Goal: Book appointment/travel/reservation

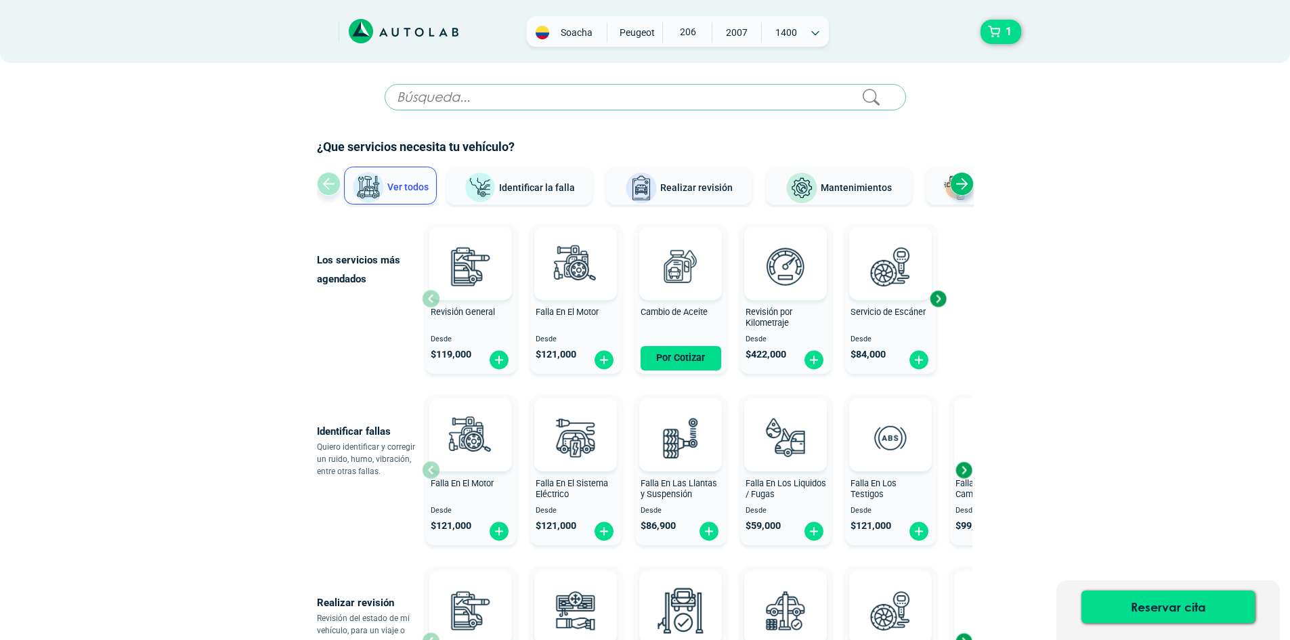
click at [575, 33] on span "Soacha" at bounding box center [577, 33] width 48 height 14
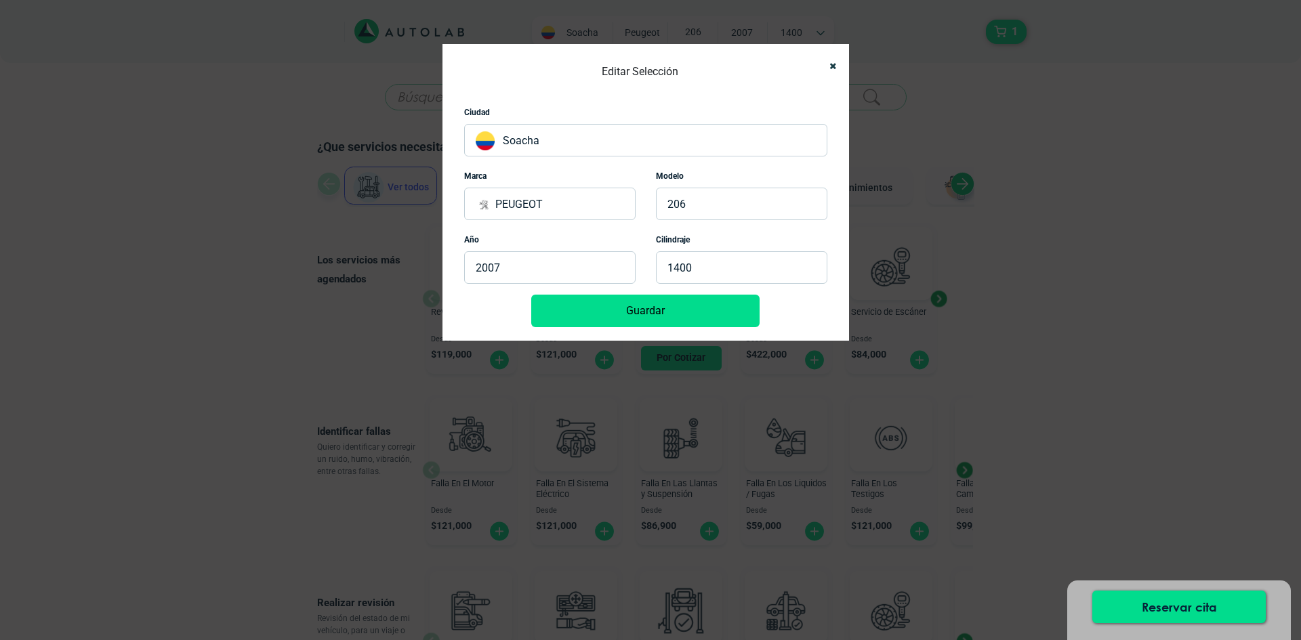
click at [552, 140] on p "Soacha" at bounding box center [645, 140] width 363 height 33
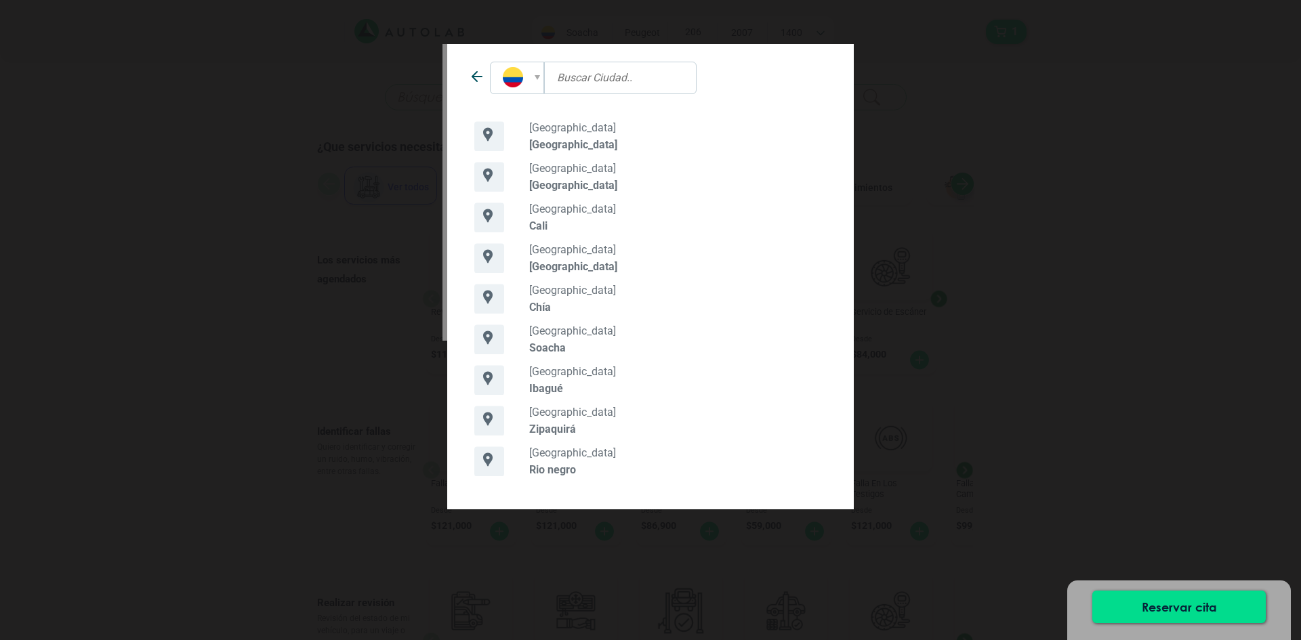
click at [552, 149] on p "[GEOGRAPHIC_DATA]" at bounding box center [677, 144] width 297 height 13
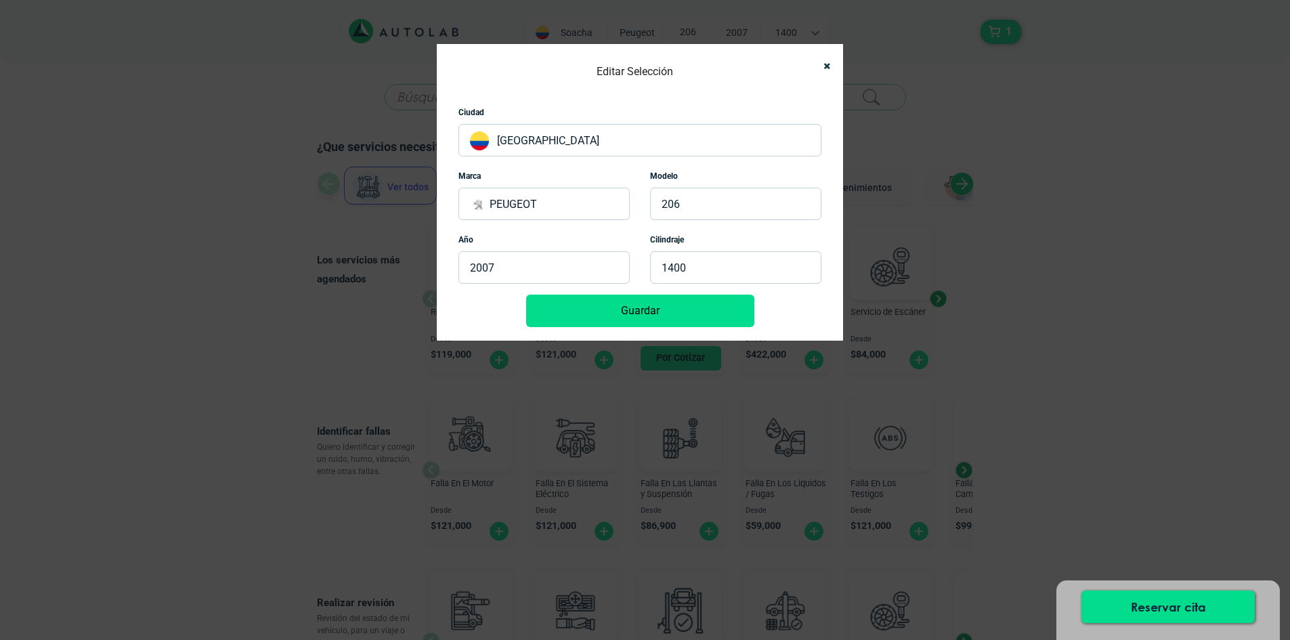
click at [644, 314] on button "Guardar" at bounding box center [640, 311] width 228 height 33
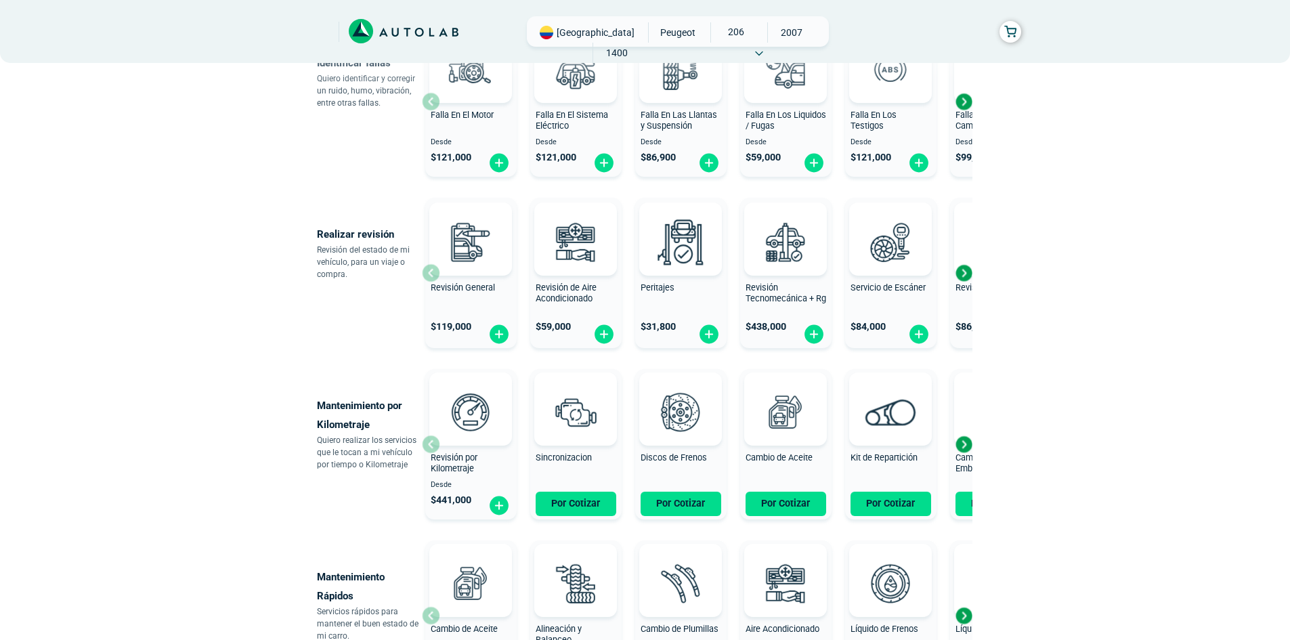
scroll to position [370, 0]
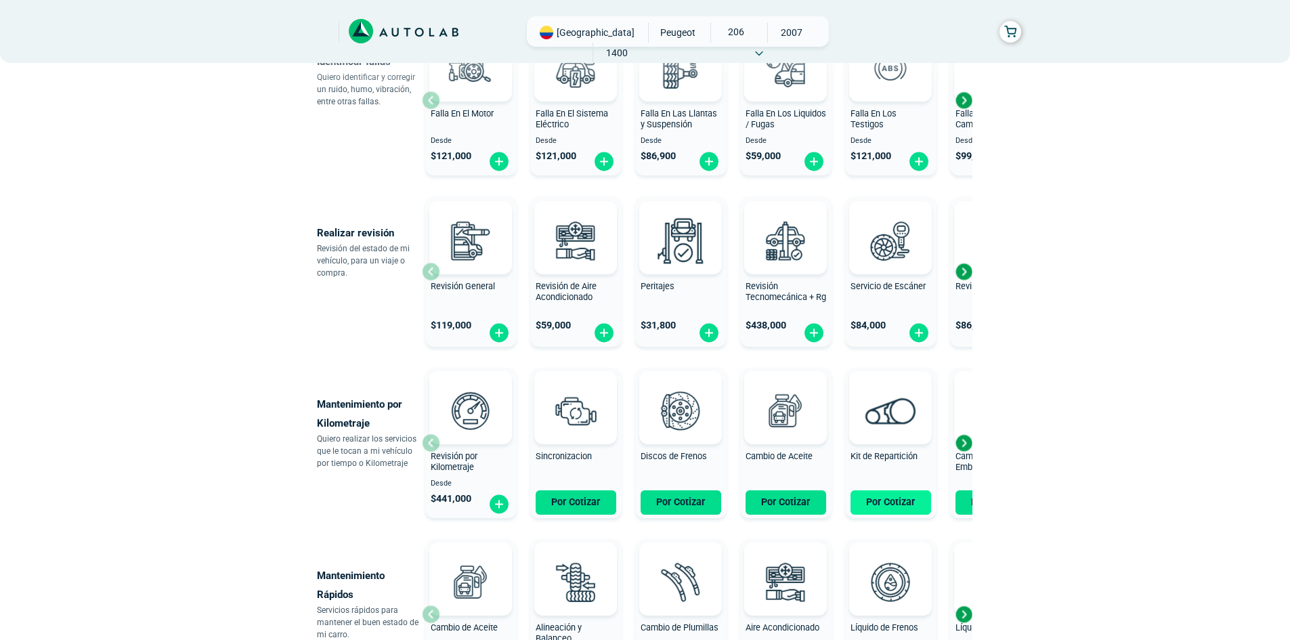
click at [905, 502] on button "Por Cotizar" at bounding box center [891, 502] width 81 height 24
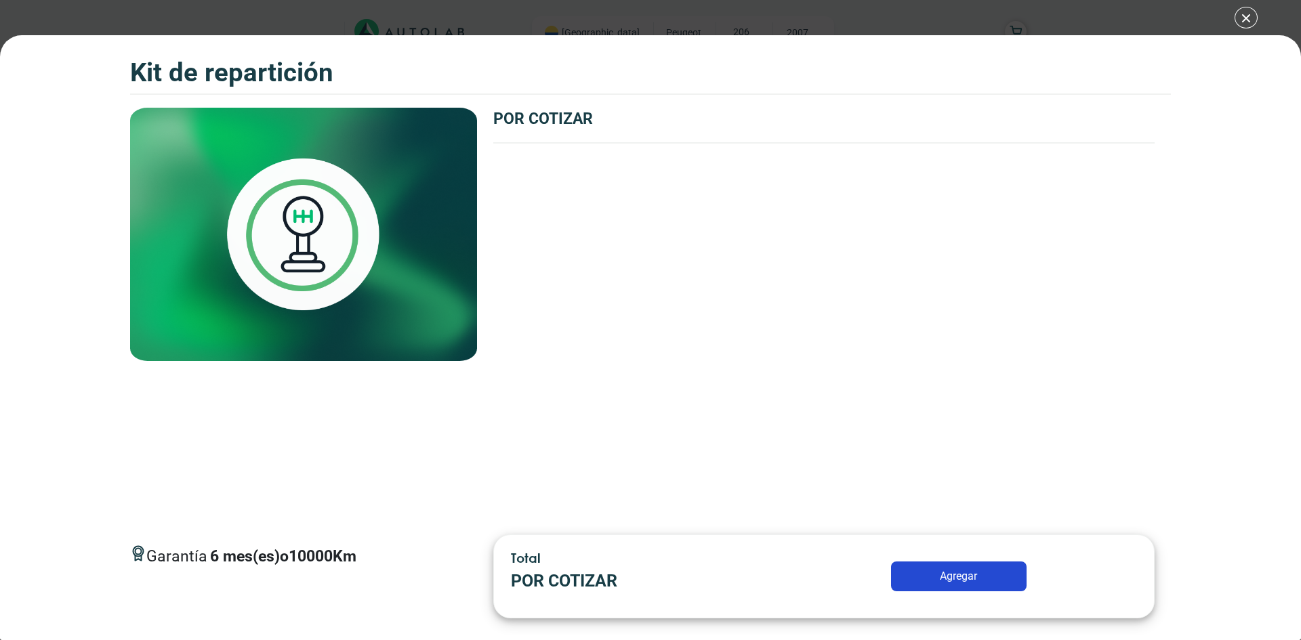
click at [931, 576] on button "Agregar" at bounding box center [958, 577] width 135 height 30
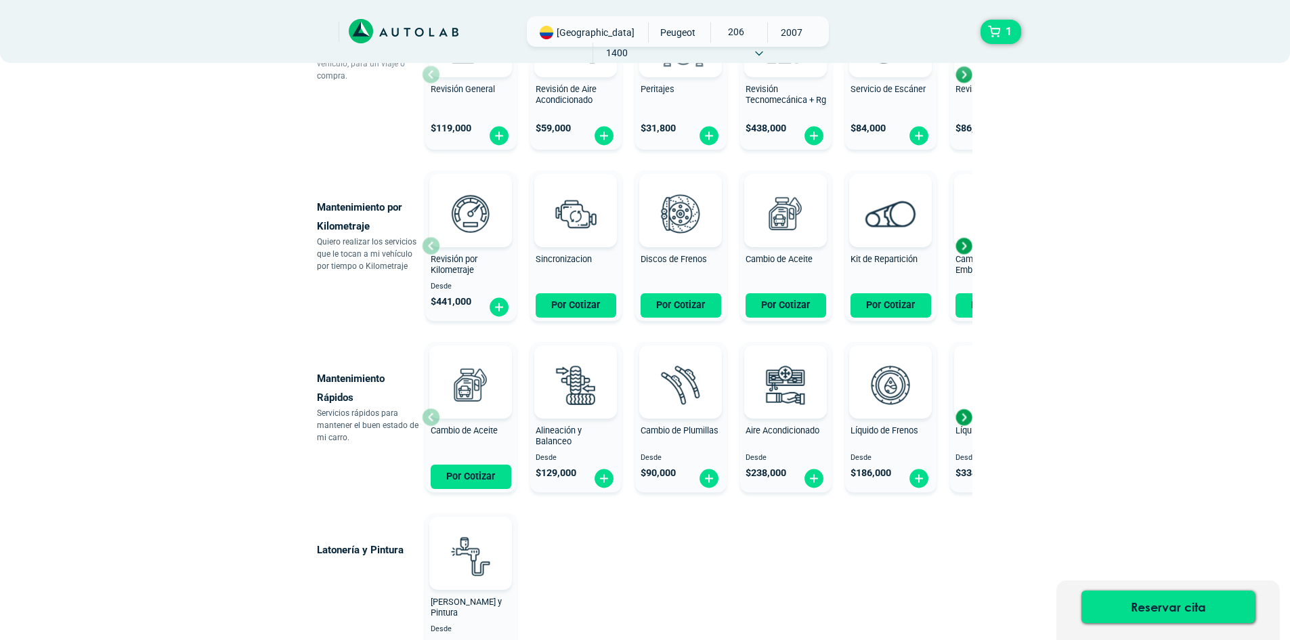
scroll to position [364, 0]
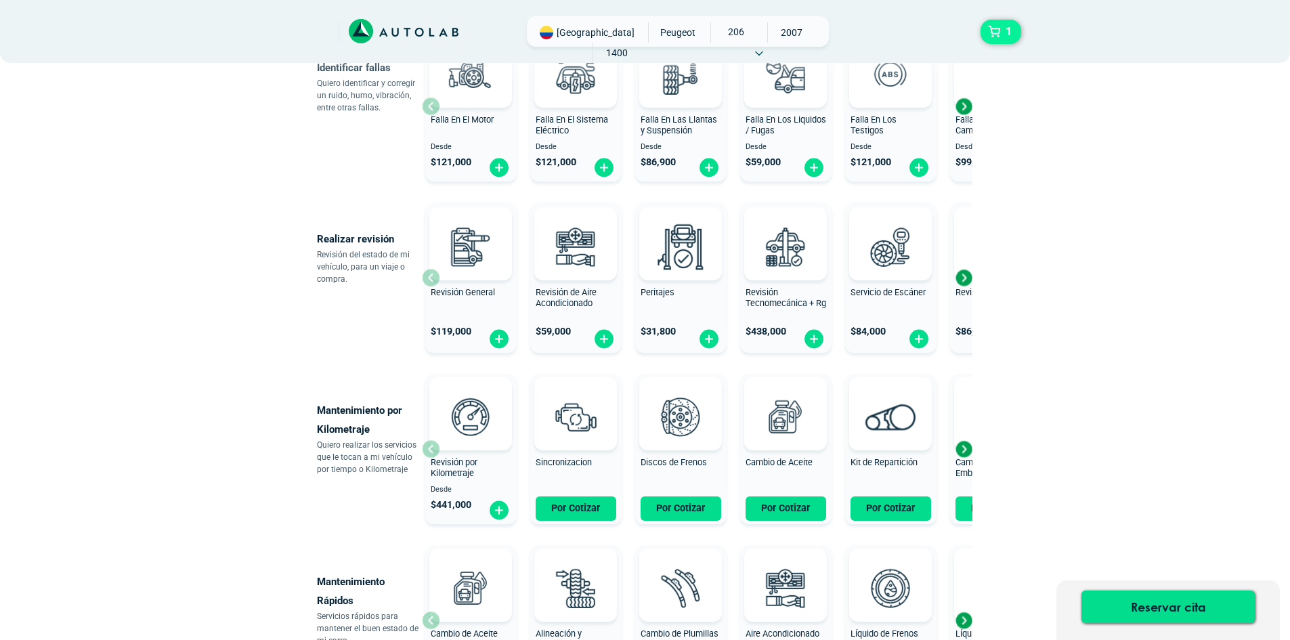
click at [994, 30] on button "1" at bounding box center [1001, 32] width 41 height 24
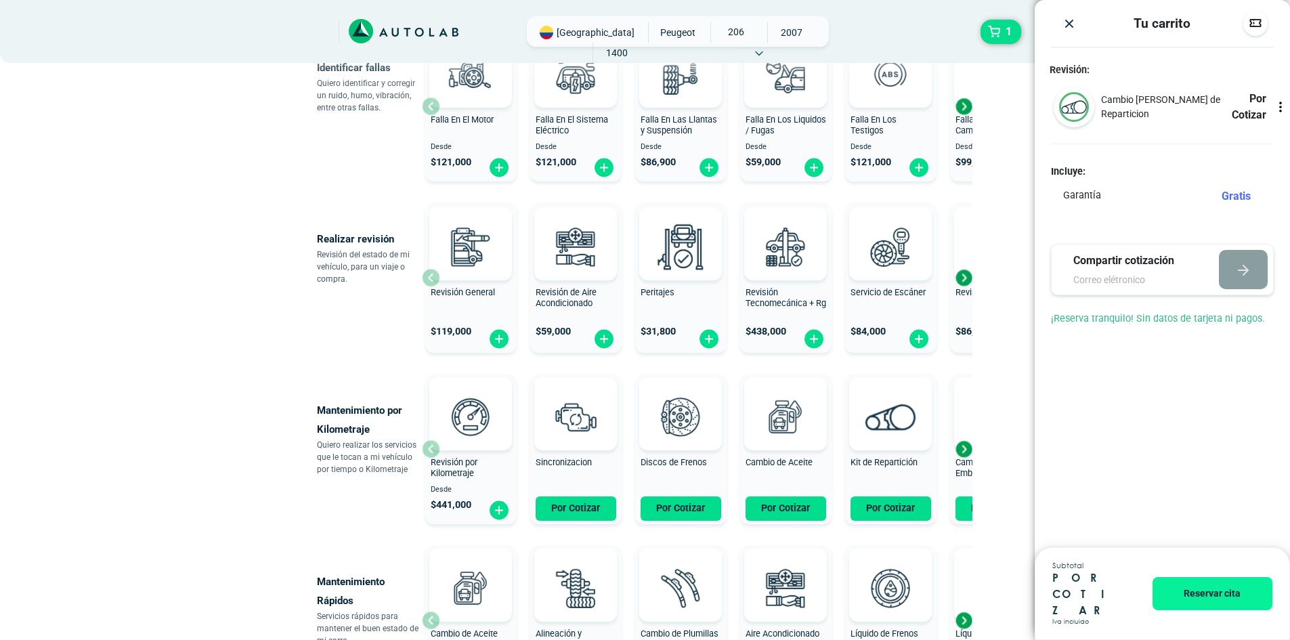
click at [1284, 106] on icon at bounding box center [1281, 107] width 14 height 14
click at [1265, 165] on div "Revisión: [PERSON_NAME] de Reparticion Por Cotizar Incluye: Garantía Gratis" at bounding box center [1162, 203] width 255 height 278
click at [1065, 22] on img "Close" at bounding box center [1070, 24] width 14 height 14
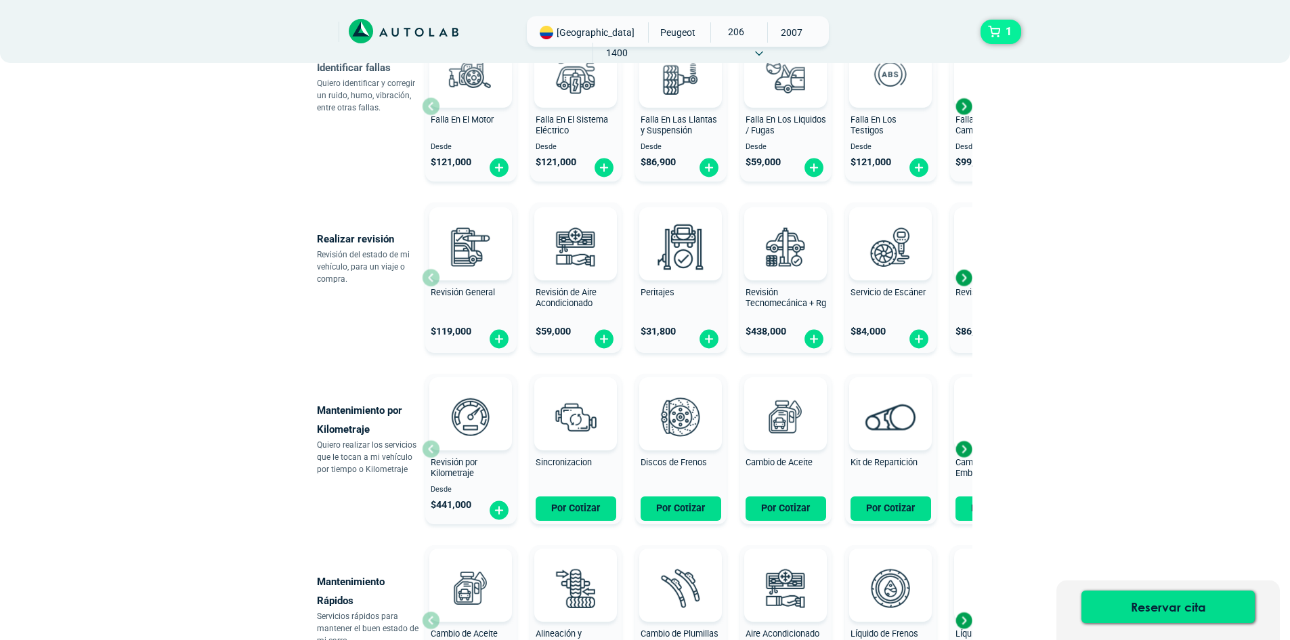
click at [991, 33] on button "1" at bounding box center [1001, 32] width 41 height 24
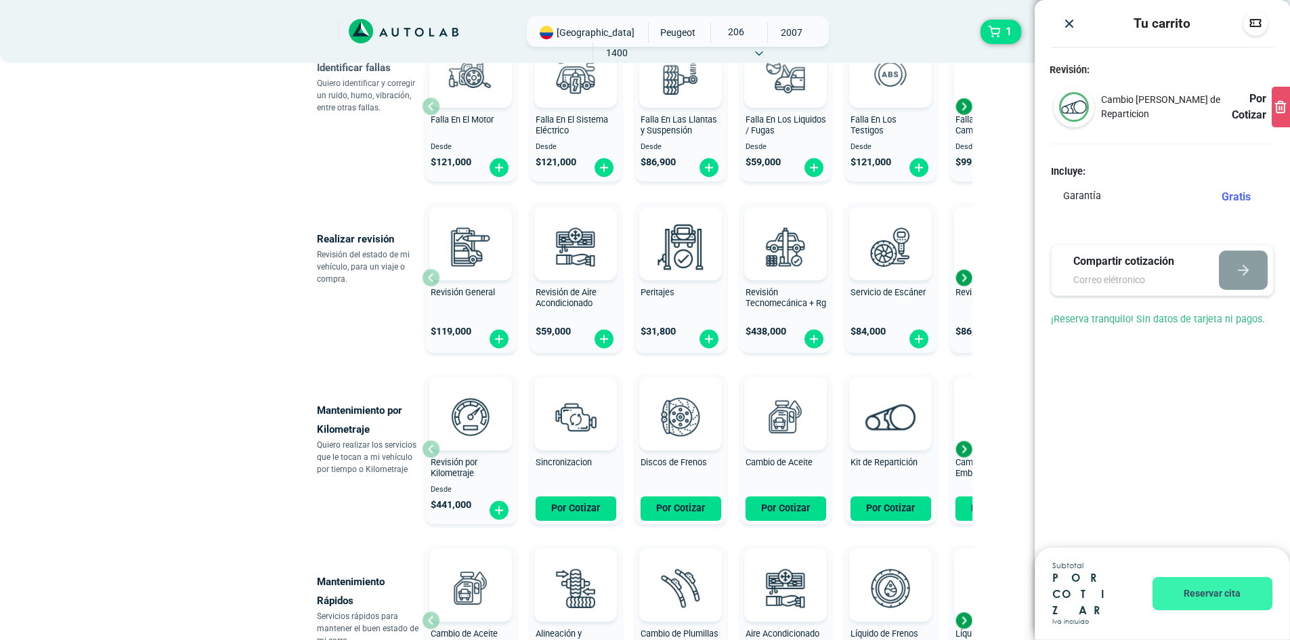
click at [1216, 610] on button "Reservar cita" at bounding box center [1213, 593] width 120 height 33
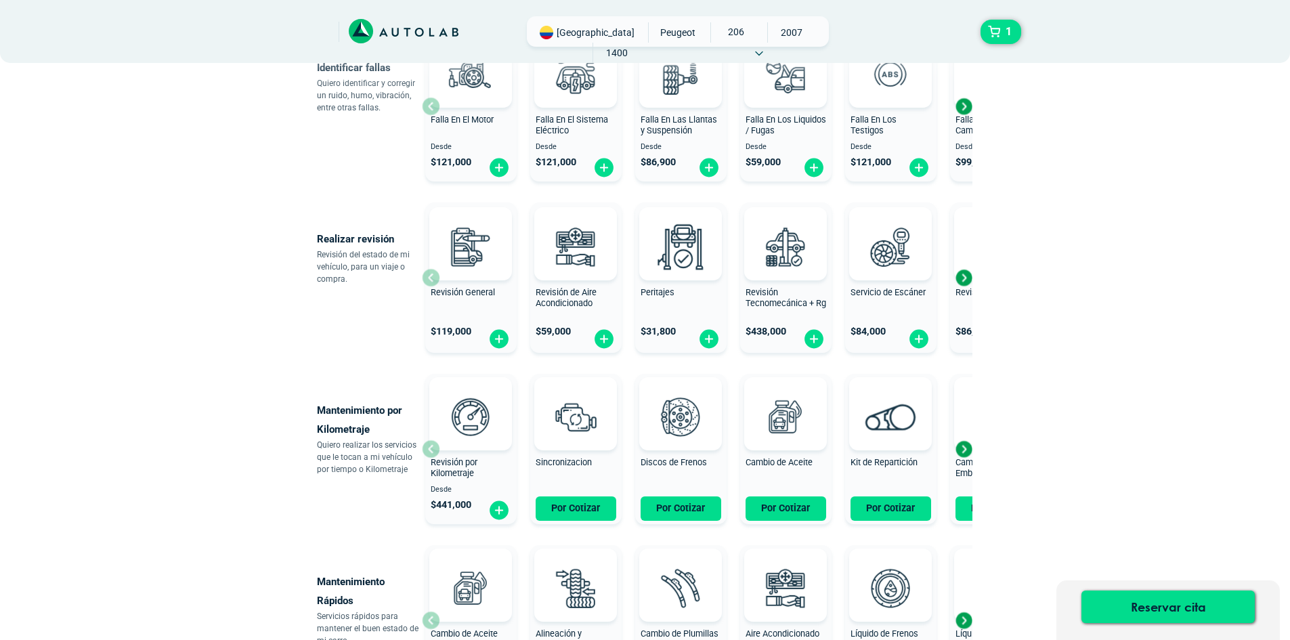
scroll to position [0, 0]
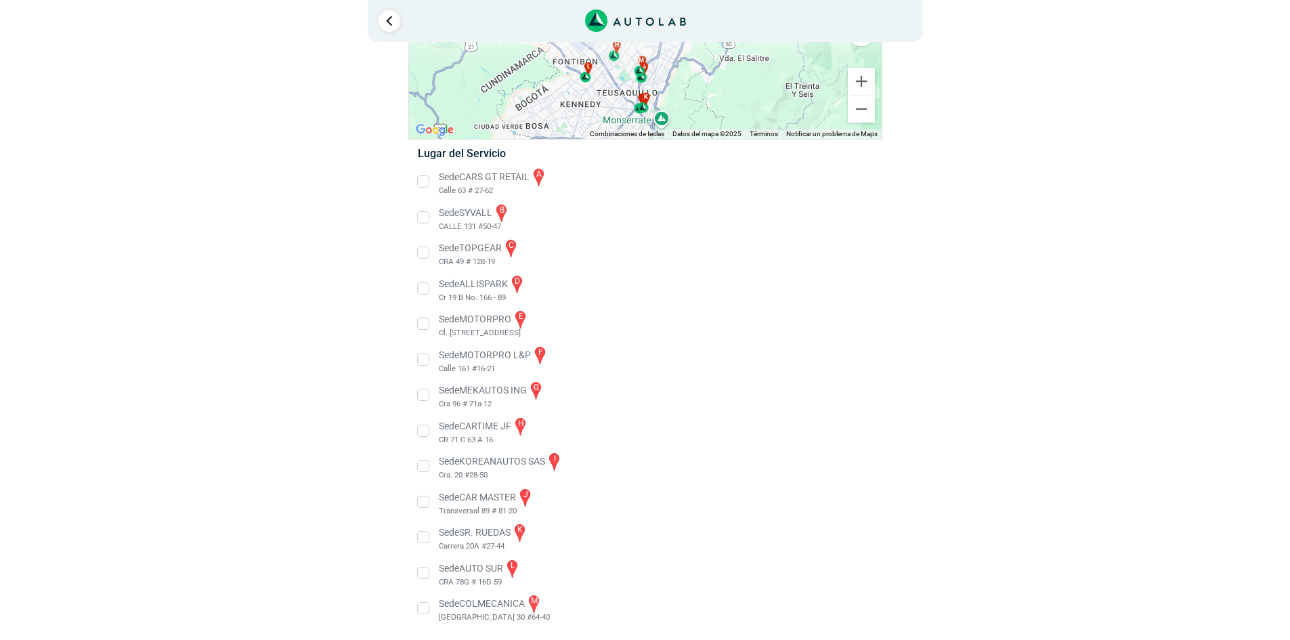
scroll to position [139, 0]
drag, startPoint x: 437, startPoint y: 579, endPoint x: 503, endPoint y: 584, distance: 65.9
click at [503, 584] on li "Sede AUTO SUR l CRA 78G # 16D 59" at bounding box center [645, 571] width 475 height 30
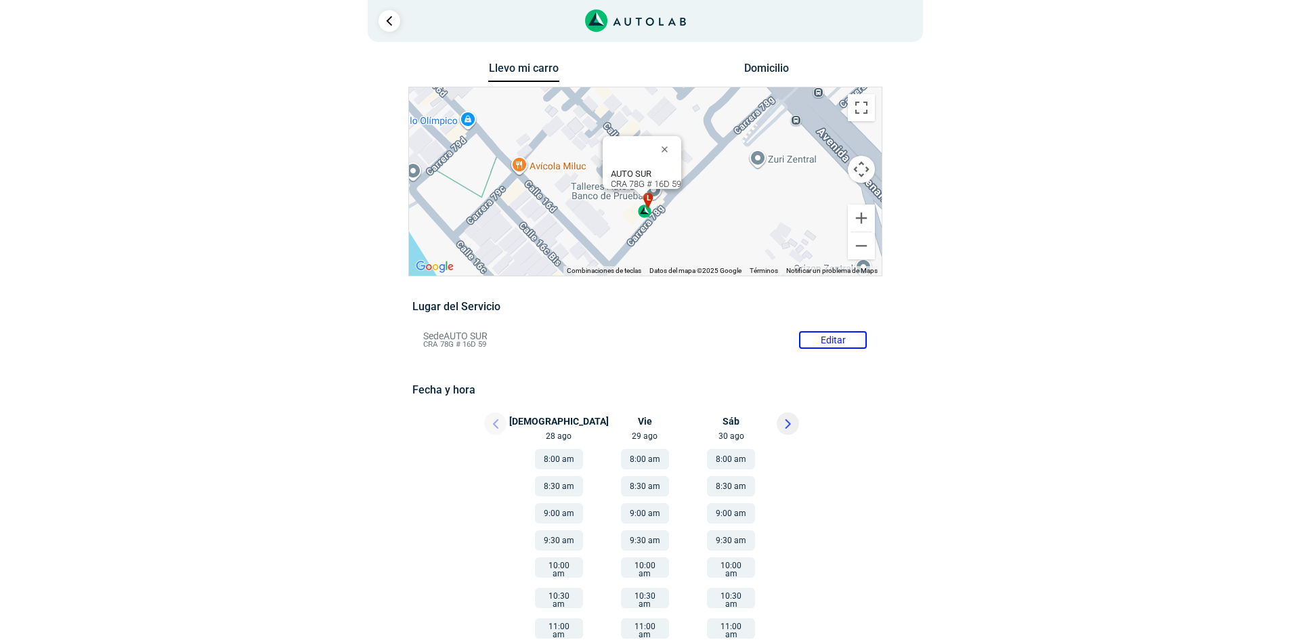
click at [647, 173] on div "AUTO SUR CRA 78G # 16D 59" at bounding box center [646, 179] width 70 height 20
click at [648, 205] on div "l" at bounding box center [646, 205] width 16 height 26
click at [649, 200] on span "l" at bounding box center [648, 198] width 4 height 12
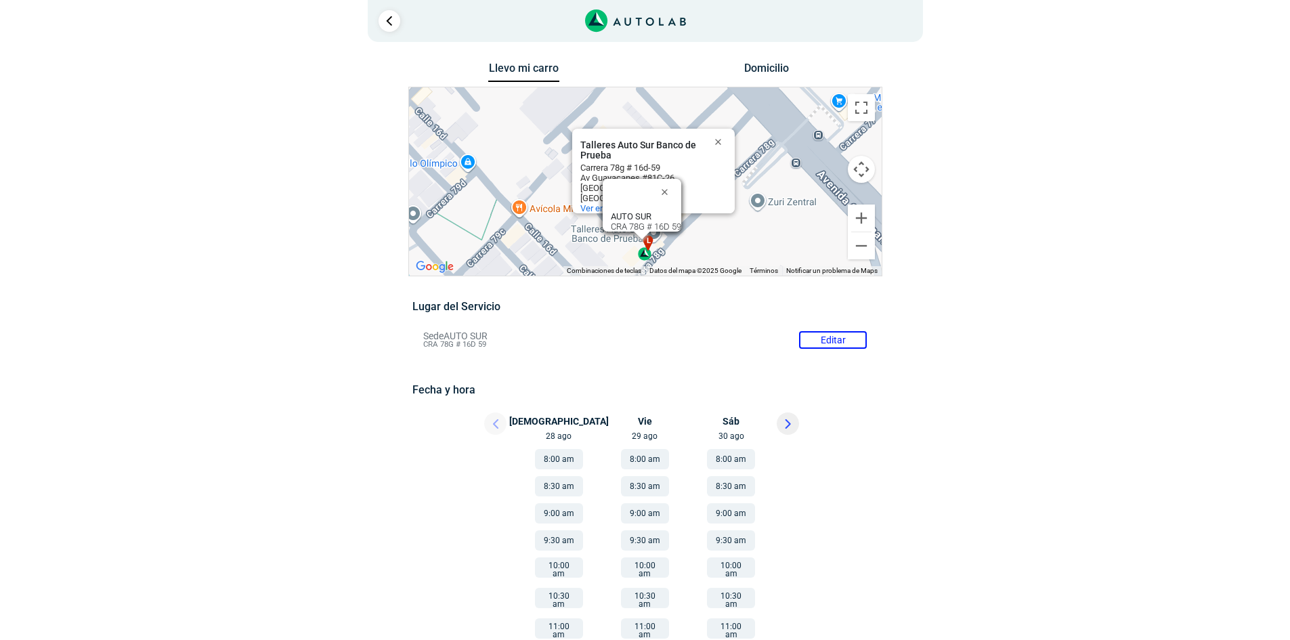
click at [652, 219] on div "AUTO SUR CRA 78G # 16D 59" at bounding box center [646, 221] width 70 height 20
click at [674, 215] on div "AUTO SUR CRA 78G # 16D 59" at bounding box center [646, 221] width 70 height 20
drag, startPoint x: 603, startPoint y: 217, endPoint x: 683, endPoint y: 226, distance: 80.5
click at [681, 226] on div "AUTO SUR CRA 78G # 16D 59" at bounding box center [642, 205] width 79 height 53
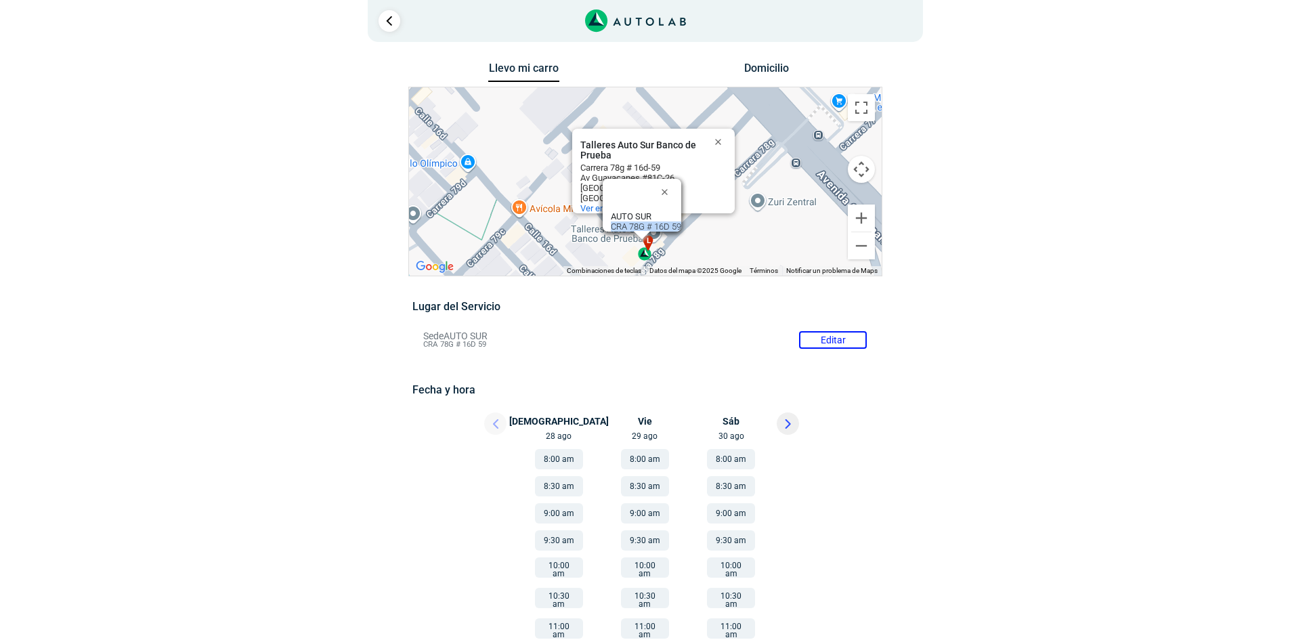
copy div "CRA 78G # 16D 59"
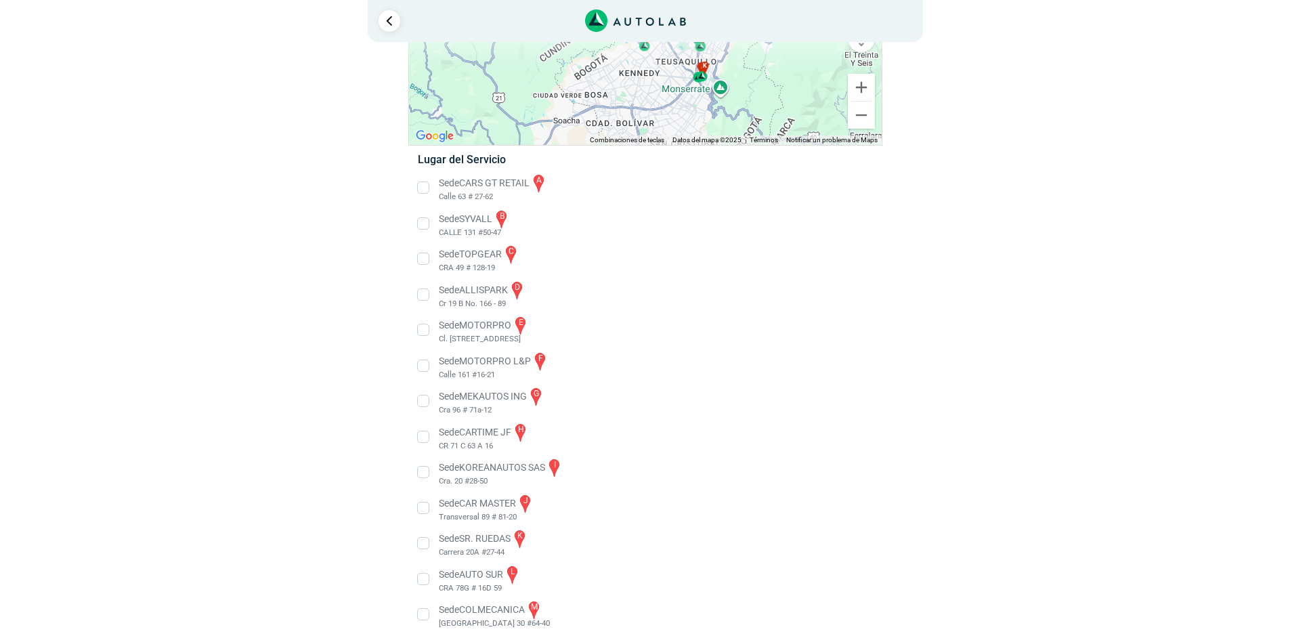
scroll to position [139, 0]
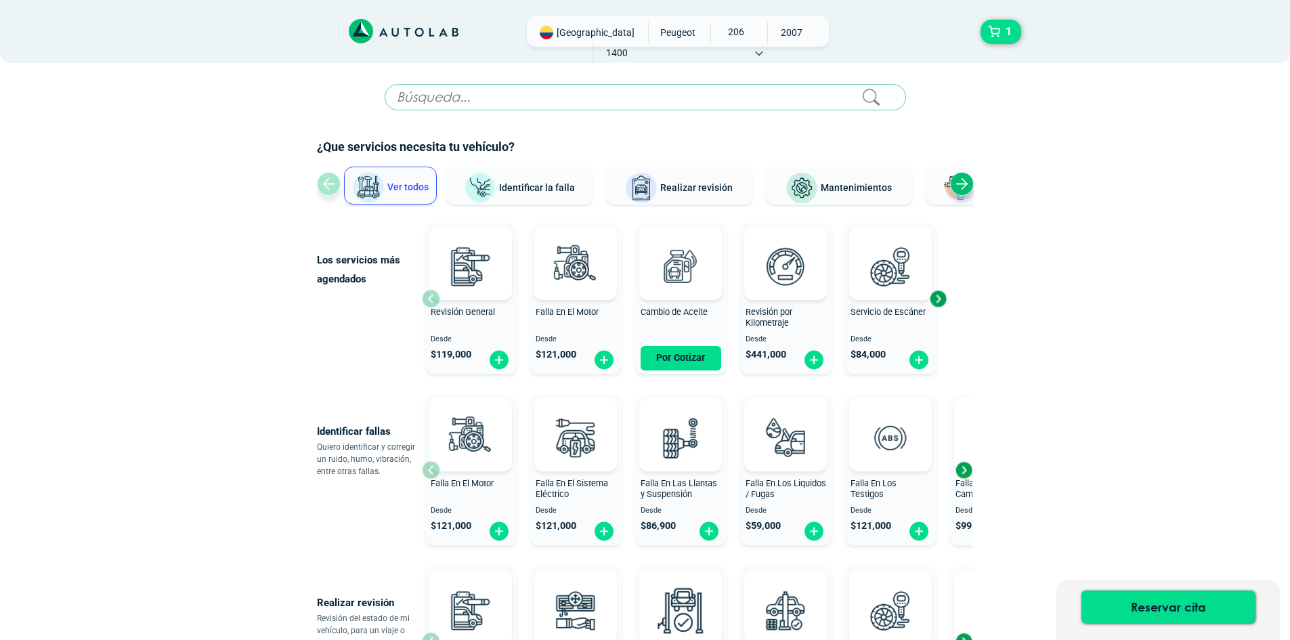
scroll to position [370, 0]
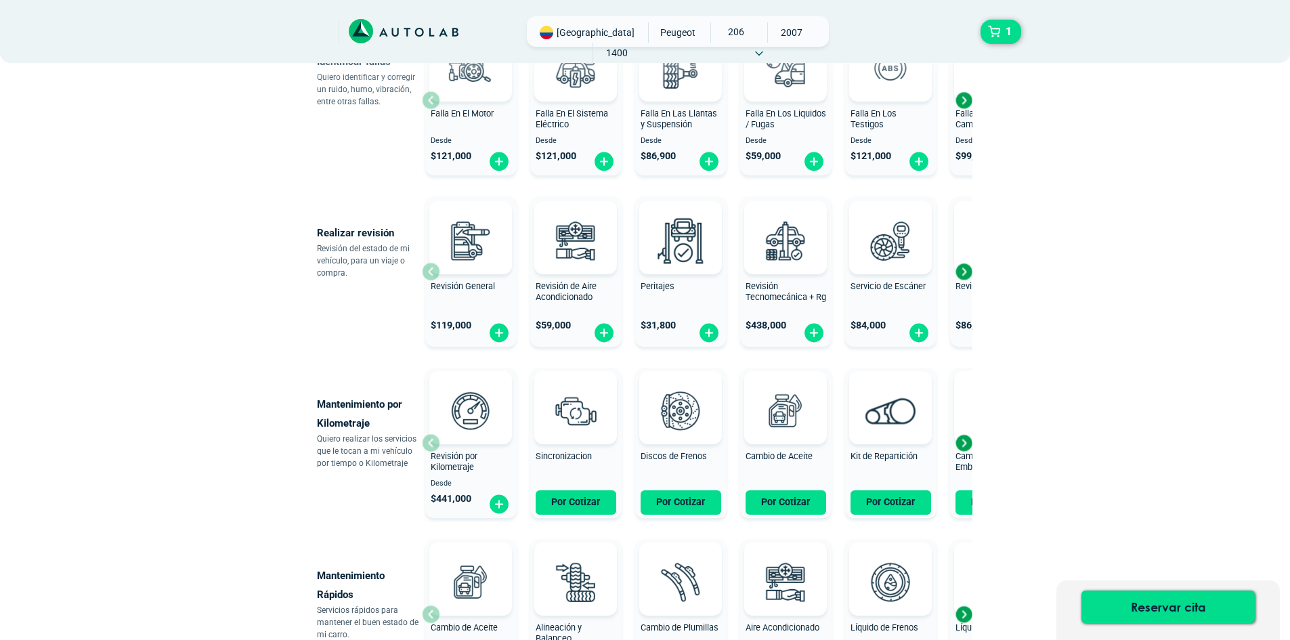
scroll to position [389, 0]
